Goal: Information Seeking & Learning: Understand process/instructions

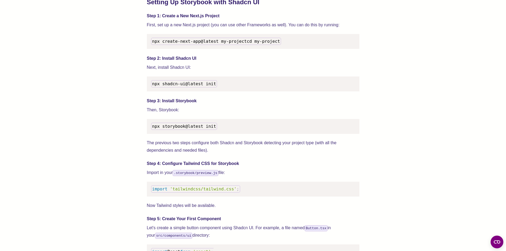
scroll to position [478, 0]
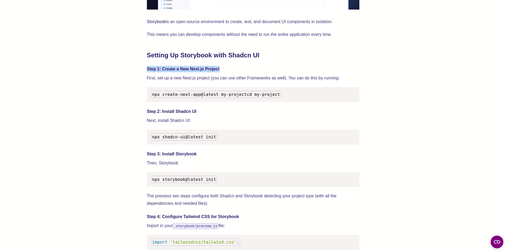
drag, startPoint x: 140, startPoint y: 68, endPoint x: 243, endPoint y: 68, distance: 103.1
click at [243, 68] on h4 "Step 1: Create a New Next.js Project" at bounding box center [253, 69] width 213 height 6
drag, startPoint x: 132, startPoint y: 69, endPoint x: 91, endPoint y: 69, distance: 40.6
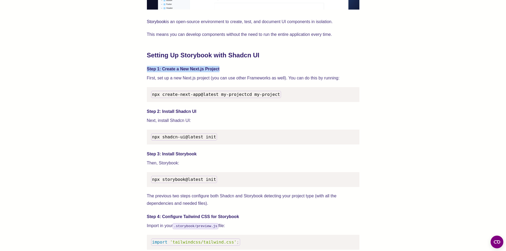
drag, startPoint x: 123, startPoint y: 112, endPoint x: 110, endPoint y: 110, distance: 13.1
drag, startPoint x: 96, startPoint y: 139, endPoint x: 100, endPoint y: 139, distance: 4.1
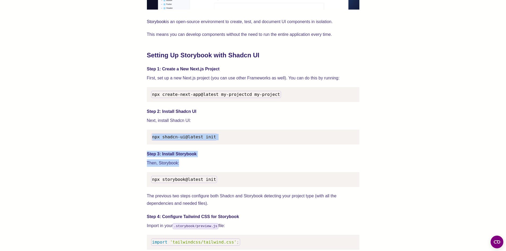
drag, startPoint x: 152, startPoint y: 154, endPoint x: 80, endPoint y: 144, distance: 73.5
